Goal: Use online tool/utility: Utilize a website feature to perform a specific function

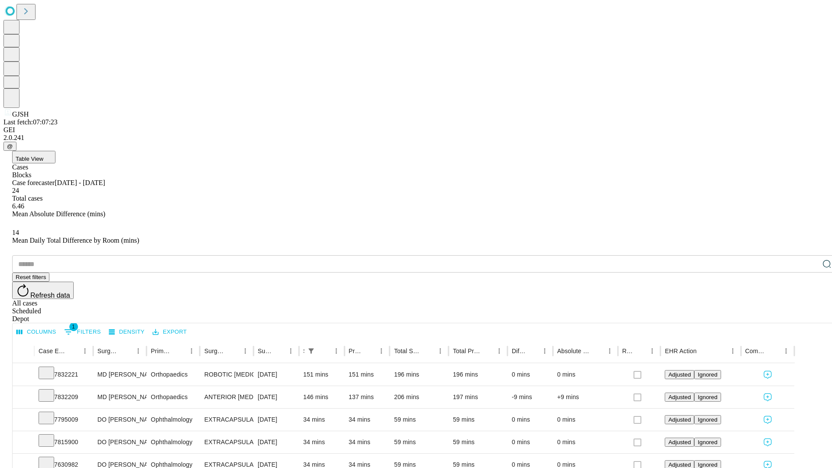
click at [43, 156] on span "Table View" at bounding box center [30, 159] width 28 height 7
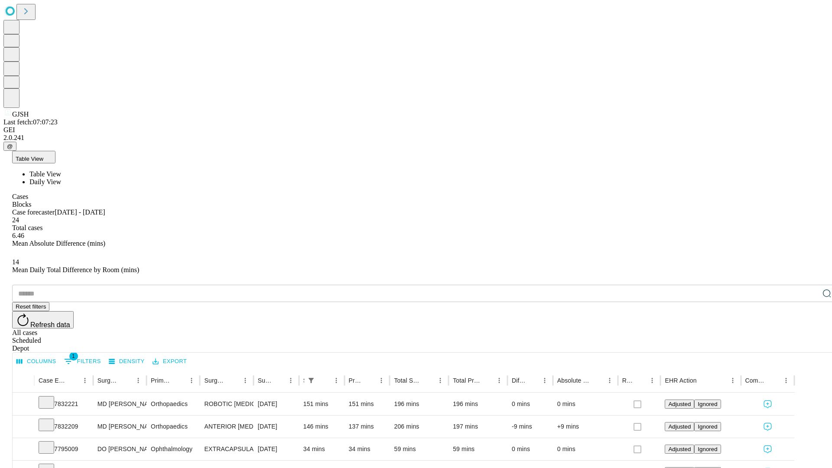
click at [61, 178] on span "Daily View" at bounding box center [45, 181] width 32 height 7
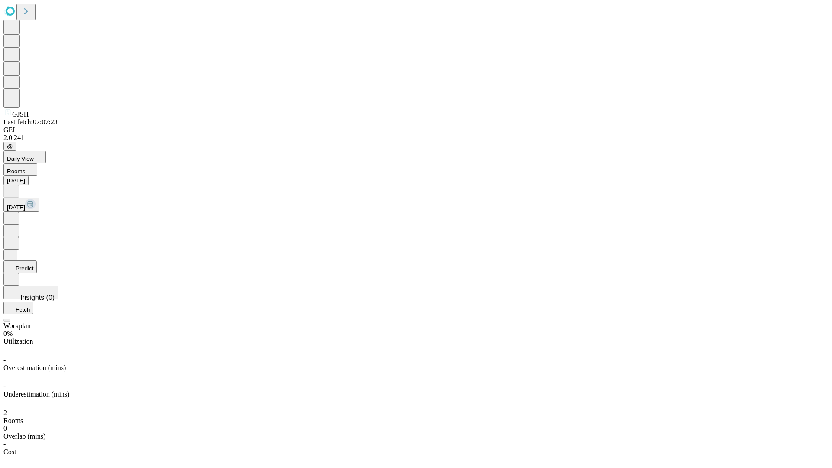
click at [37, 261] on button "Predict" at bounding box center [19, 267] width 33 height 13
